Goal: Information Seeking & Learning: Learn about a topic

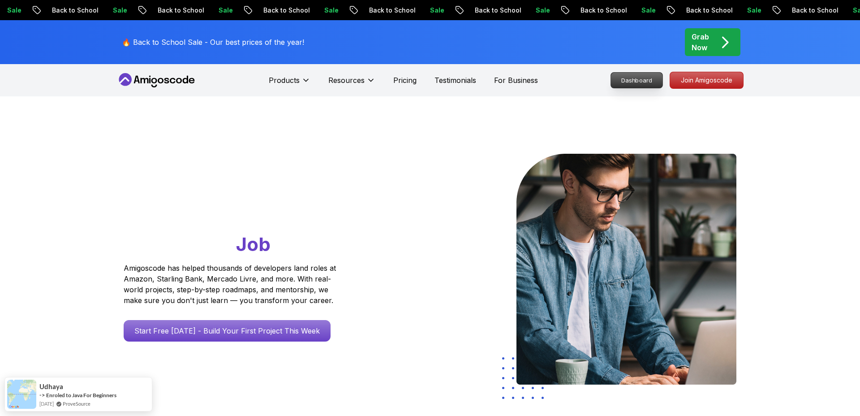
click at [649, 81] on p "Dashboard" at bounding box center [637, 80] width 52 height 15
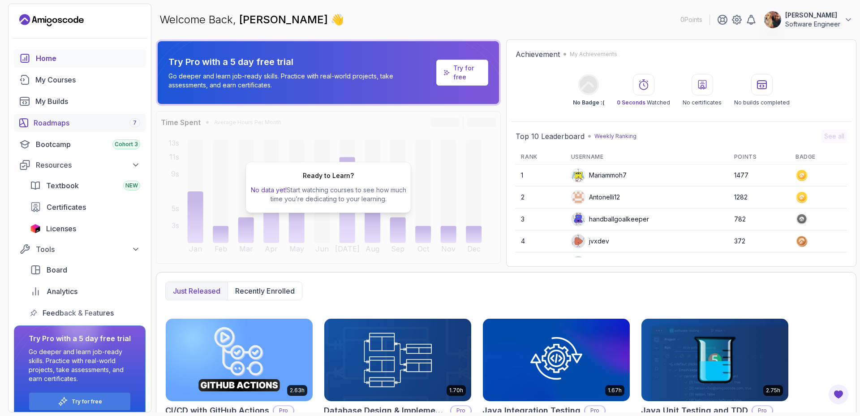
click at [108, 115] on link "Roadmaps 7" at bounding box center [80, 123] width 132 height 18
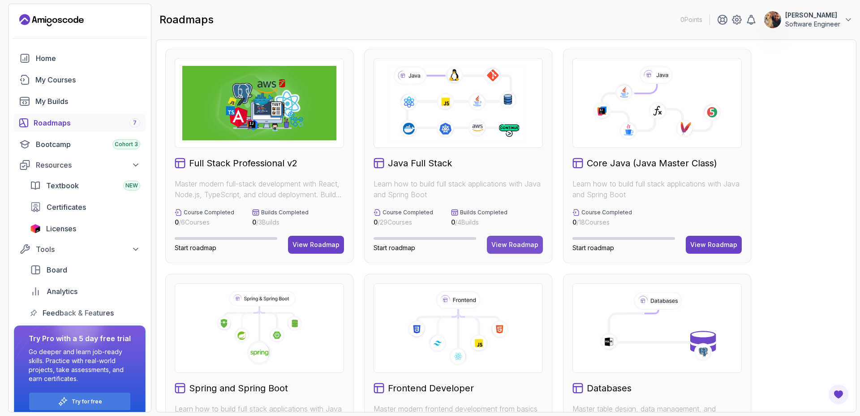
click at [506, 241] on div "View Roadmap" at bounding box center [514, 244] width 47 height 9
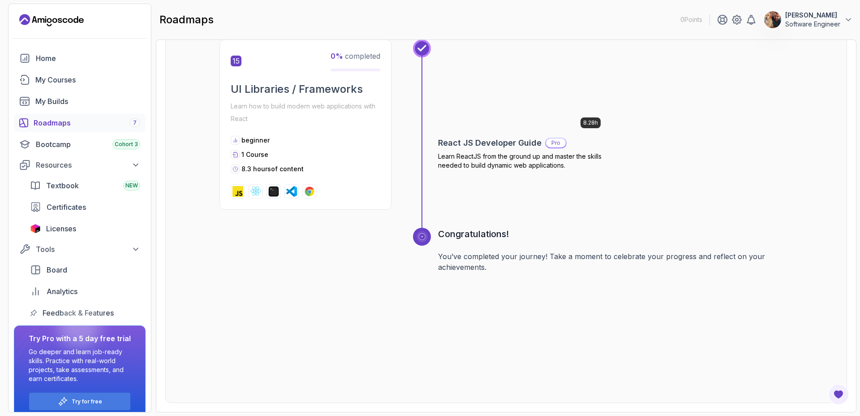
scroll to position [3507, 0]
